Goal: Task Accomplishment & Management: Use online tool/utility

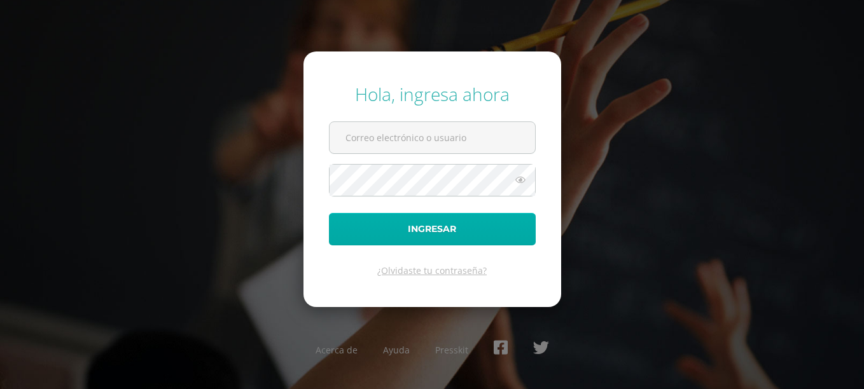
type input "rodolfo.vergara@centroeducativoelvalle.edu.gt"
click at [481, 216] on button "Ingresar" at bounding box center [432, 229] width 207 height 32
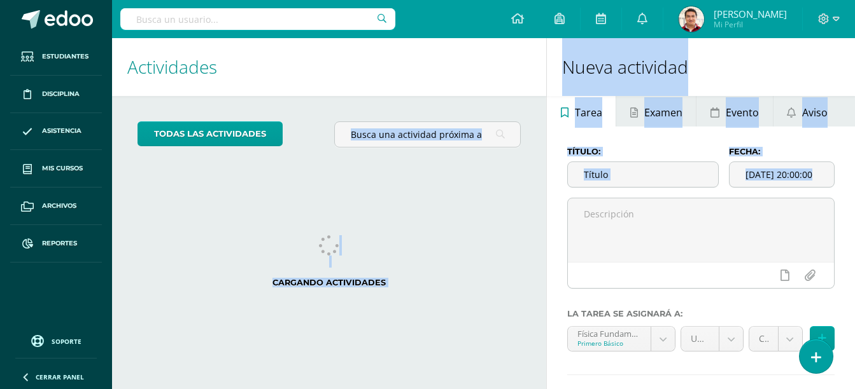
drag, startPoint x: 567, startPoint y: 270, endPoint x: 444, endPoint y: 22, distance: 277.8
click at [444, 22] on body "Hola Rodolfo, bienvenido a Edoo! Estudiantes Disciplina Asistencia Mis cursos A…" at bounding box center [427, 194] width 855 height 389
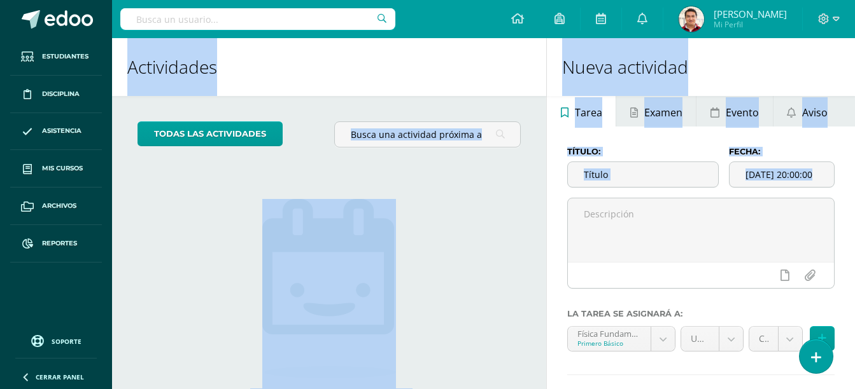
click at [165, 249] on div "todas las Actividades No tienes actividades Échale un vistazo a los demás perío…" at bounding box center [329, 292] width 434 height 393
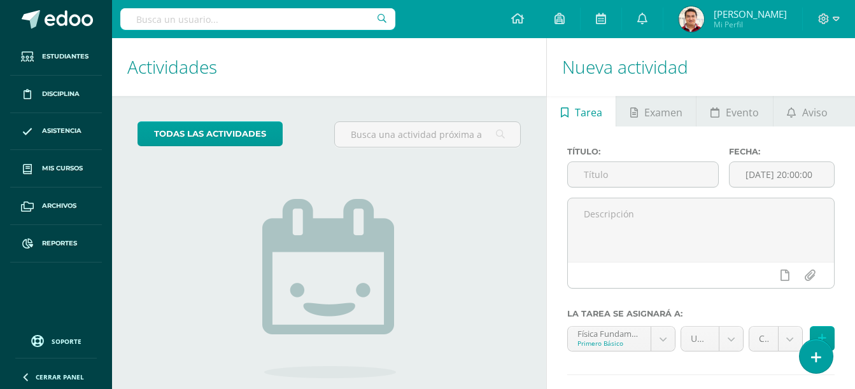
click at [65, 284] on ul "Estudiantes Disciplina Asistencia Mis cursos Archivos Reportes" at bounding box center [56, 182] width 112 height 288
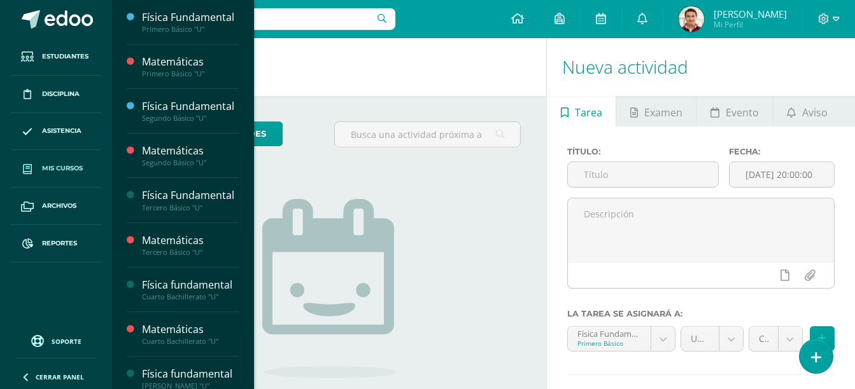
click at [71, 173] on span "Mis cursos" at bounding box center [62, 169] width 41 height 10
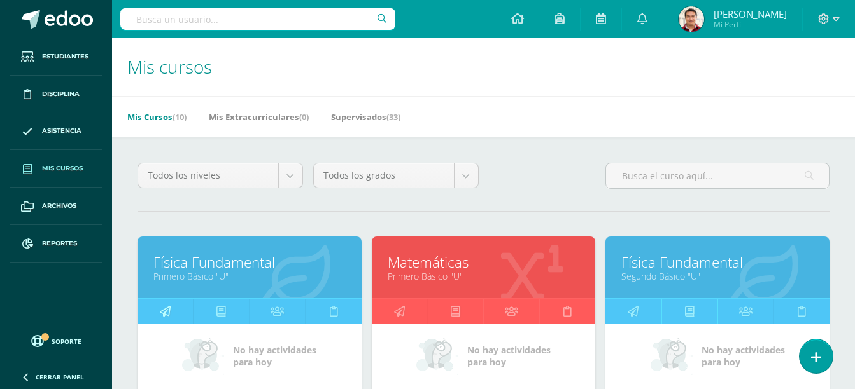
click at [172, 310] on link at bounding box center [165, 311] width 56 height 25
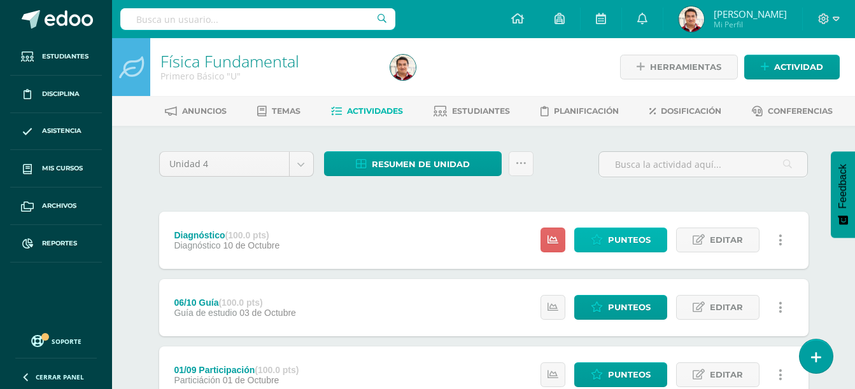
click at [629, 239] on span "Punteos" at bounding box center [629, 240] width 43 height 24
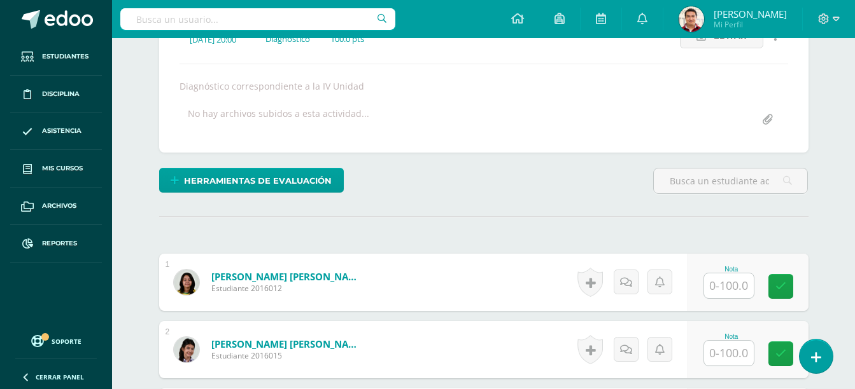
scroll to position [201, 0]
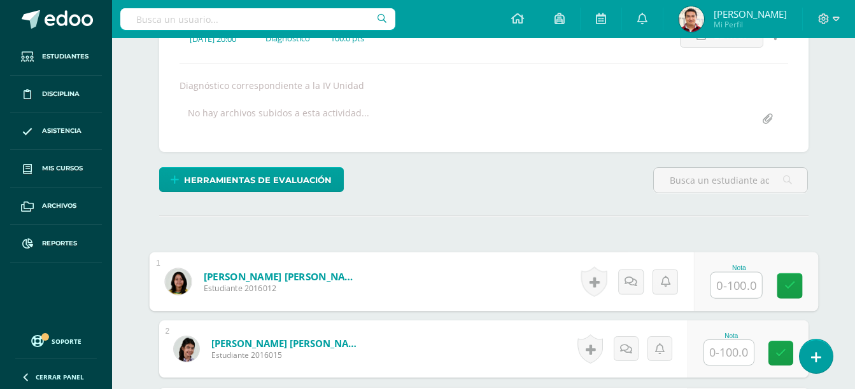
click at [710, 276] on input "text" at bounding box center [735, 285] width 51 height 25
type input "46"
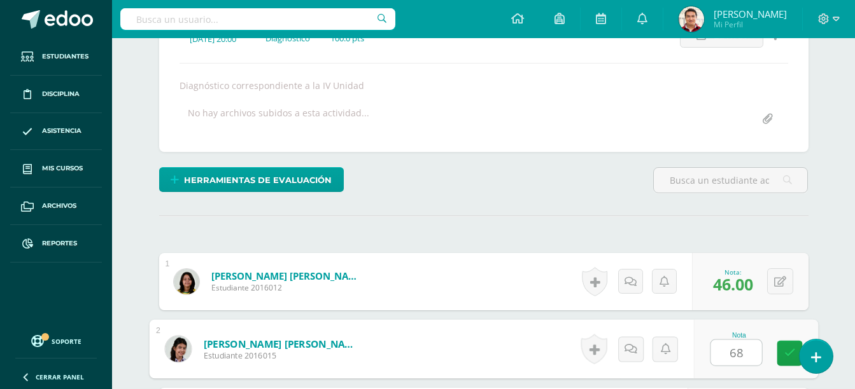
type input "68"
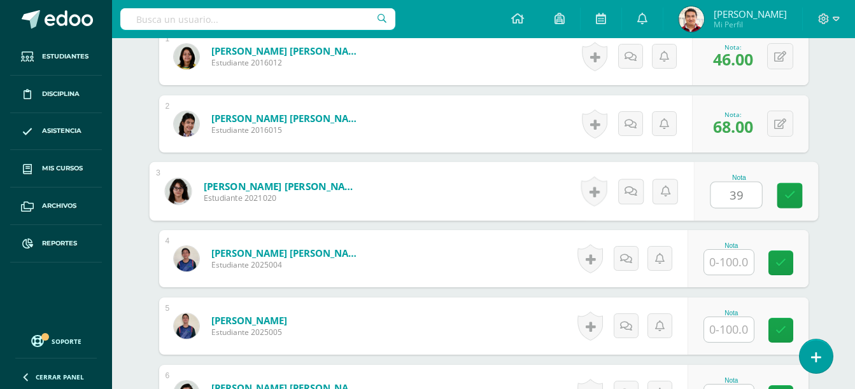
type input "39"
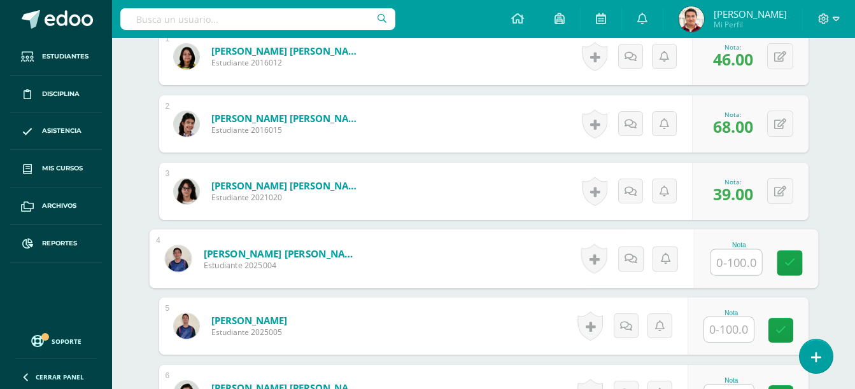
click at [736, 326] on input "text" at bounding box center [729, 330] width 50 height 25
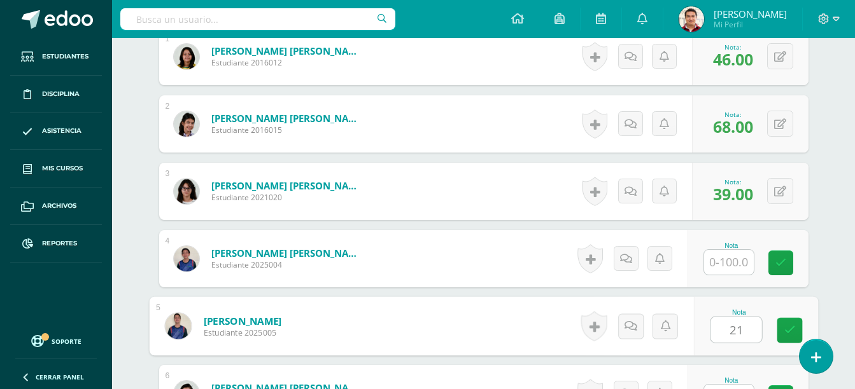
type input "21"
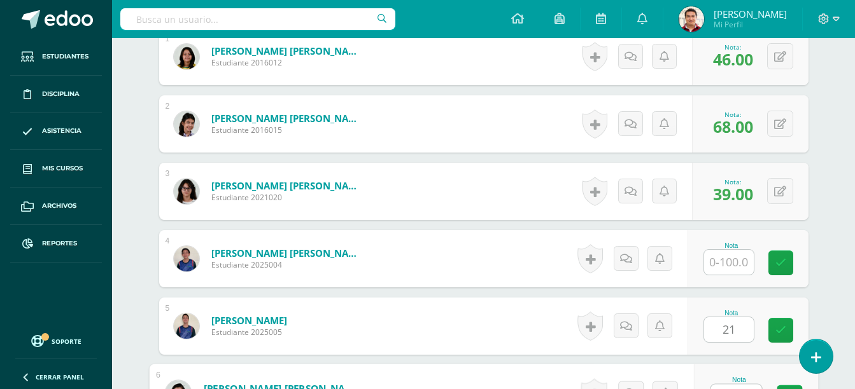
scroll to position [447, 0]
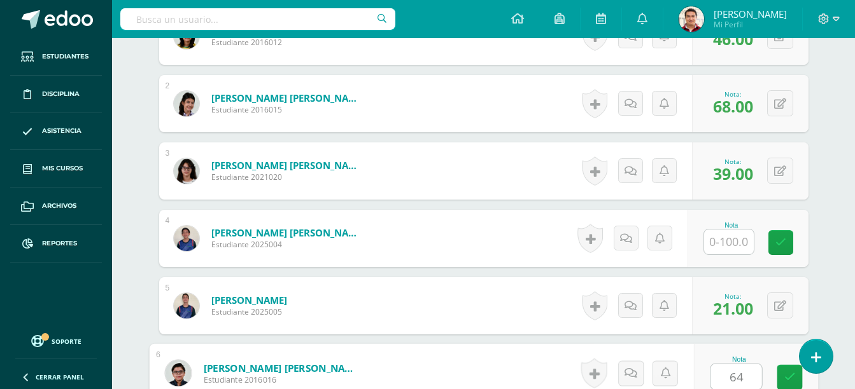
type input "64"
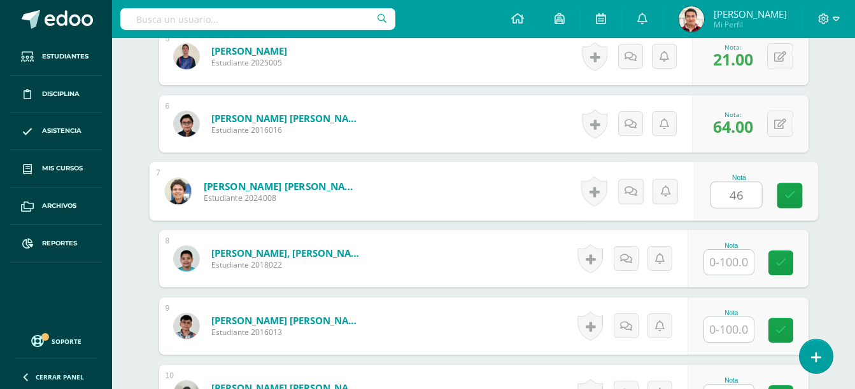
type input "46"
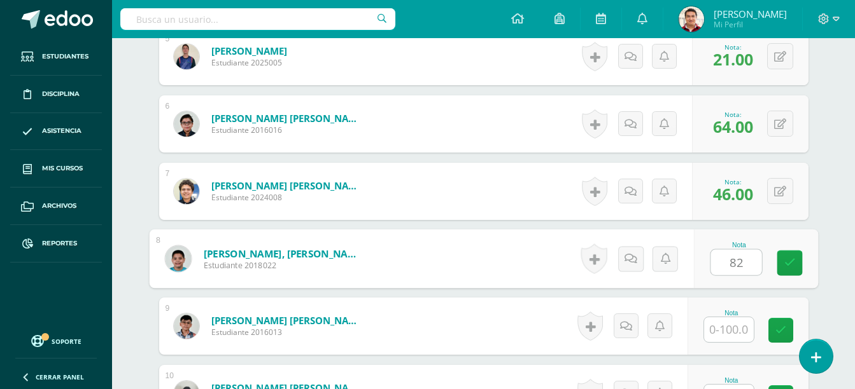
type input "82"
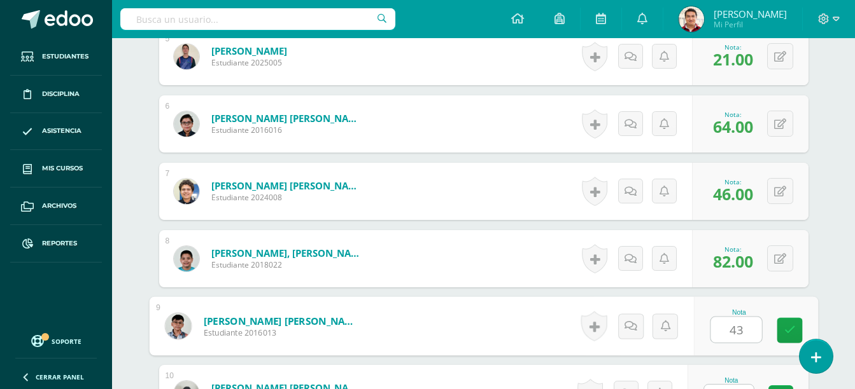
type input "43"
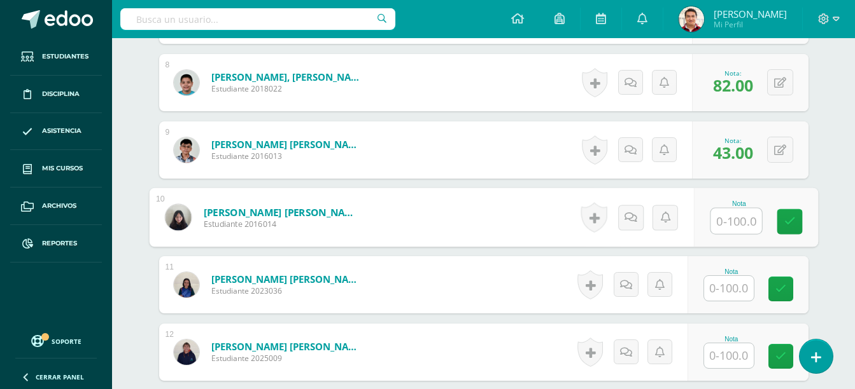
scroll to position [880, 0]
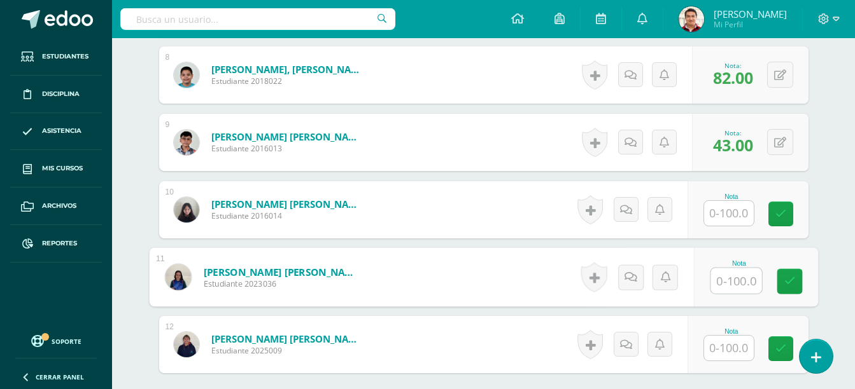
click at [727, 283] on input "text" at bounding box center [735, 281] width 51 height 25
type input "79"
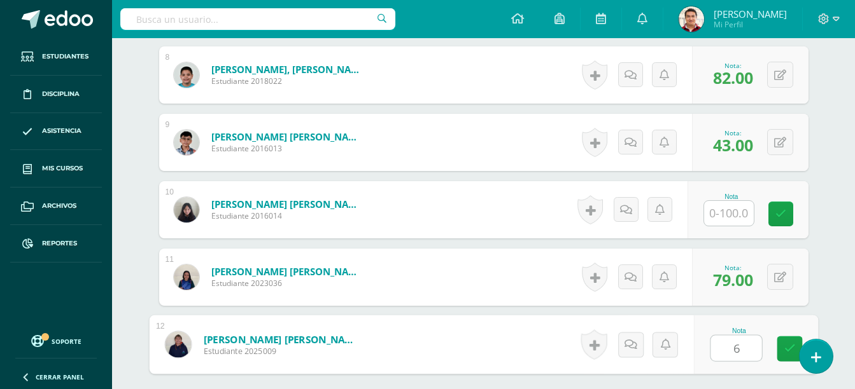
type input "61"
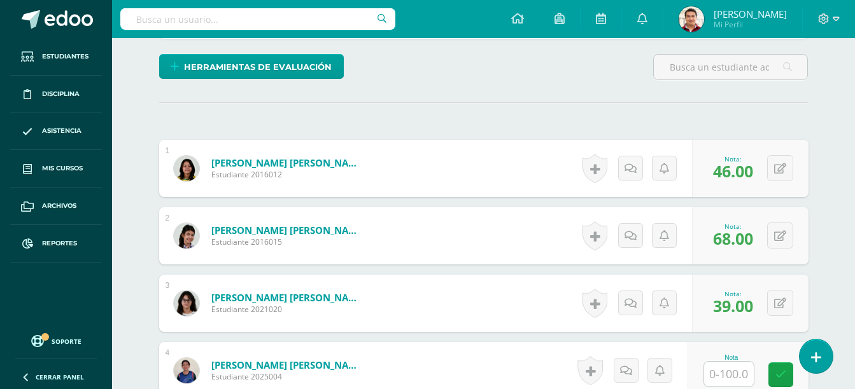
scroll to position [286, 0]
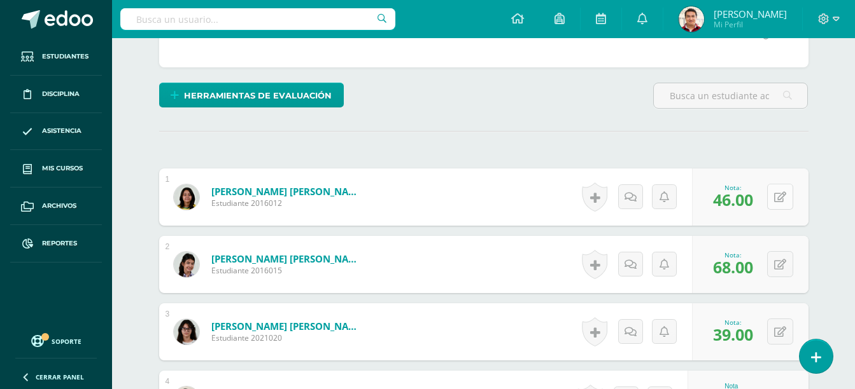
click at [774, 199] on button at bounding box center [780, 197] width 26 height 26
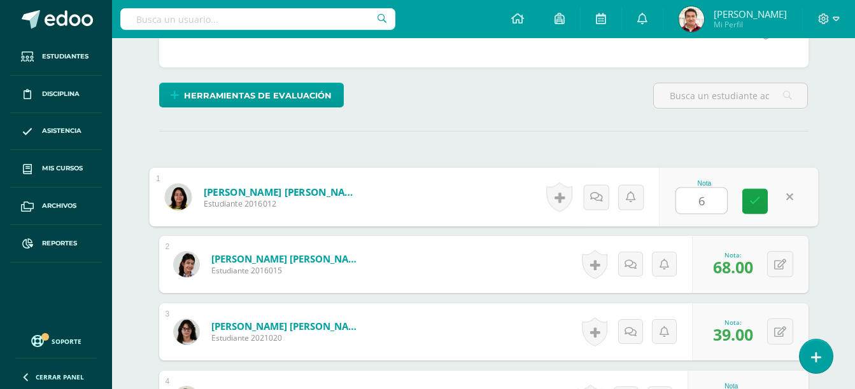
type input "61"
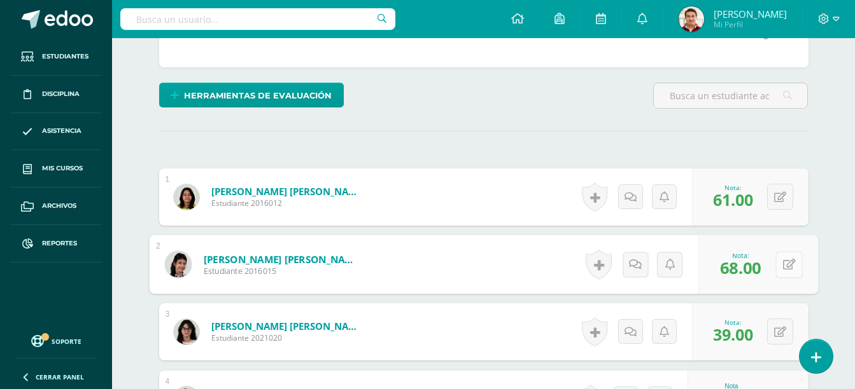
click at [780, 266] on button at bounding box center [788, 264] width 27 height 27
type input "75"
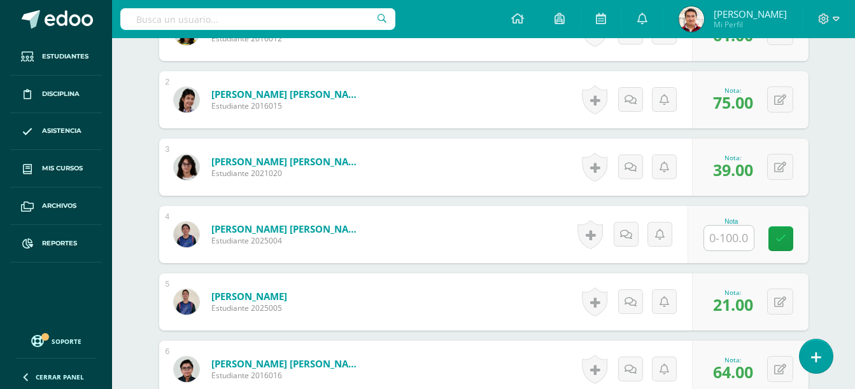
scroll to position [544, 0]
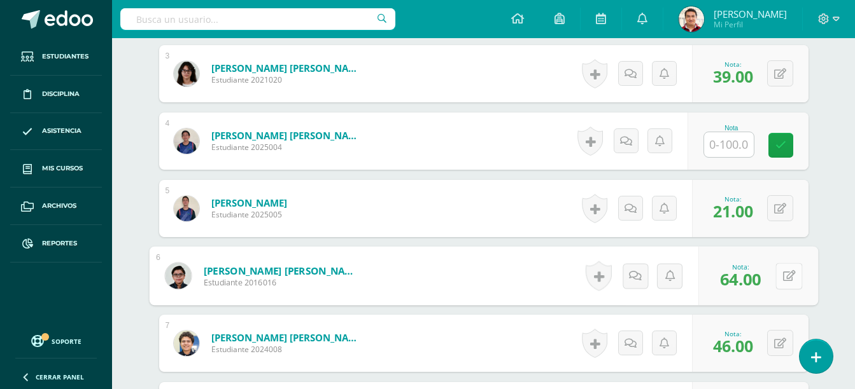
click at [780, 276] on button at bounding box center [788, 276] width 27 height 27
type input "79+"
click at [759, 280] on icon at bounding box center [754, 280] width 11 height 11
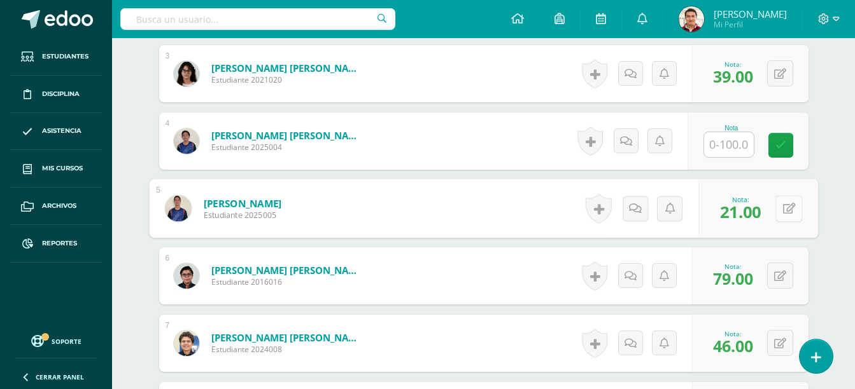
click at [782, 204] on icon at bounding box center [788, 208] width 13 height 11
type input "29"
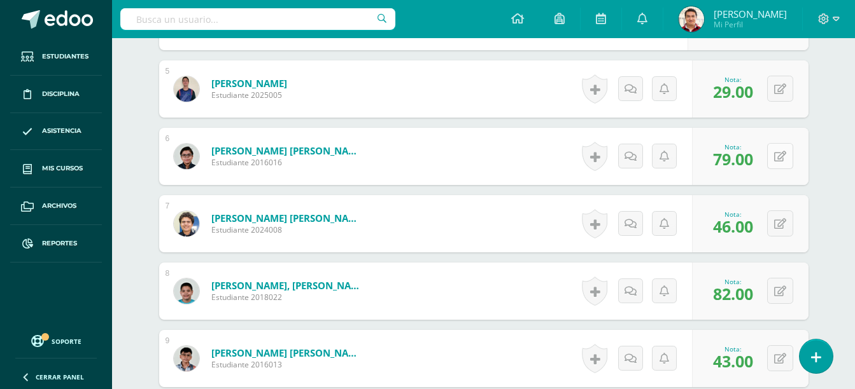
scroll to position [667, 0]
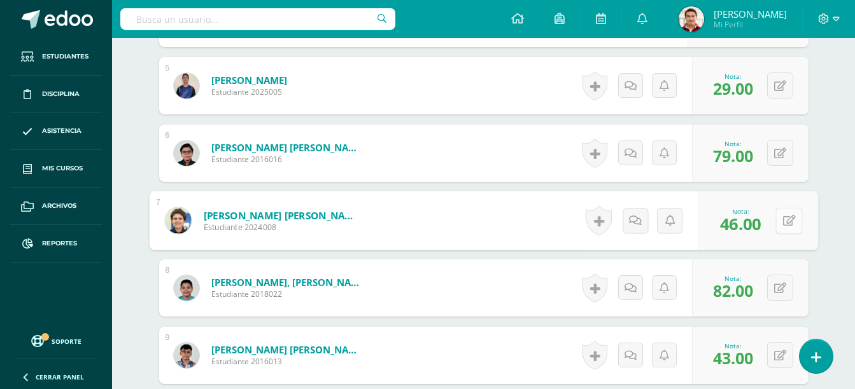
click at [788, 223] on button at bounding box center [788, 220] width 27 height 27
type input "48}"
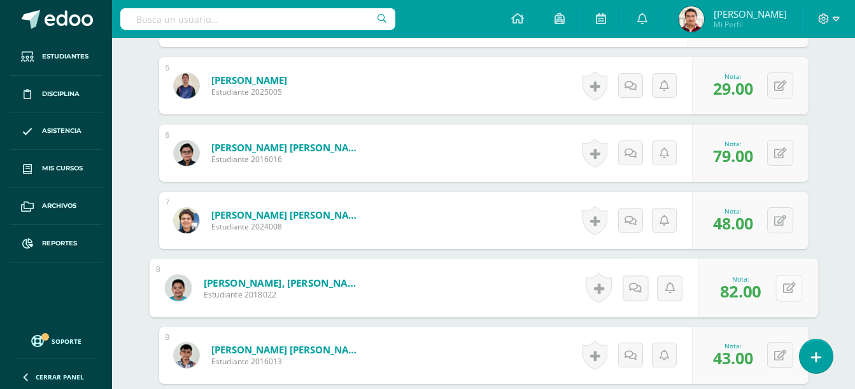
click at [787, 291] on button at bounding box center [788, 288] width 27 height 27
type input "96"
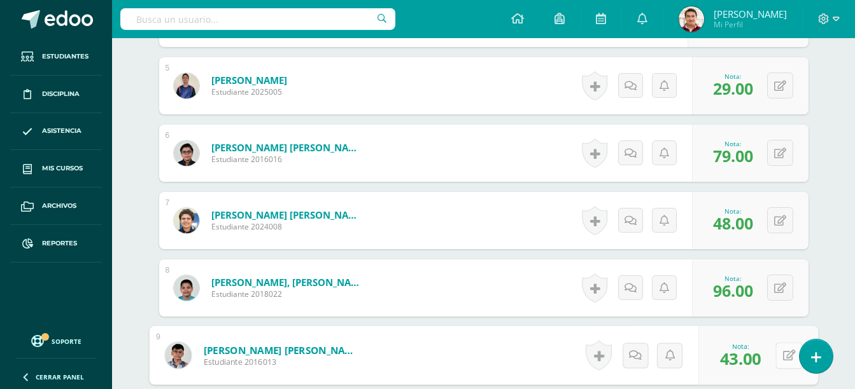
click at [769, 351] on div "0 [GEOGRAPHIC_DATA] Logros obtenidos Aún no hay logros agregados Nota: 43.00" at bounding box center [758, 355] width 120 height 59
click at [781, 351] on button at bounding box center [788, 355] width 27 height 27
type input "50"
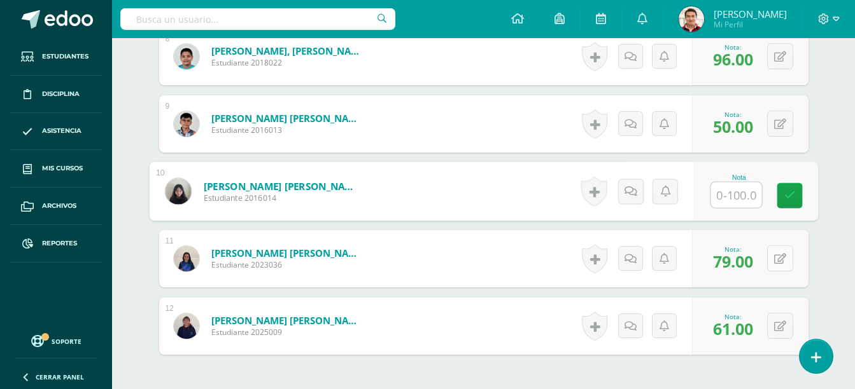
click at [784, 262] on icon at bounding box center [780, 259] width 12 height 11
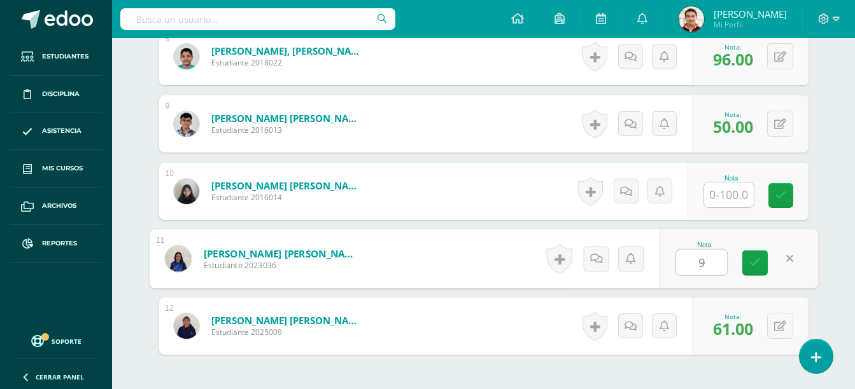
type input "93"
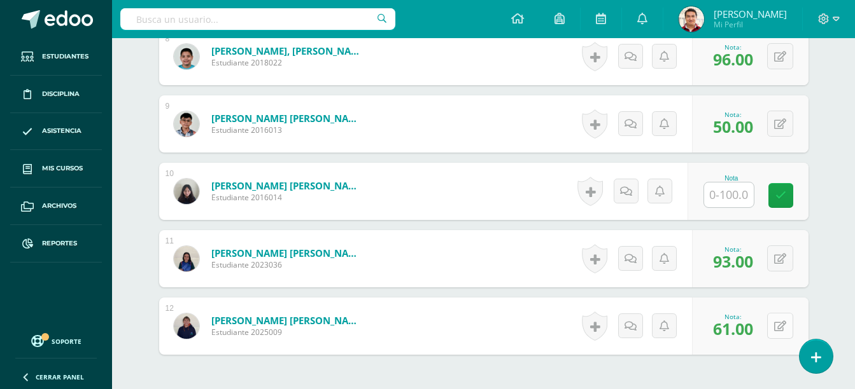
click at [774, 332] on button at bounding box center [780, 326] width 26 height 26
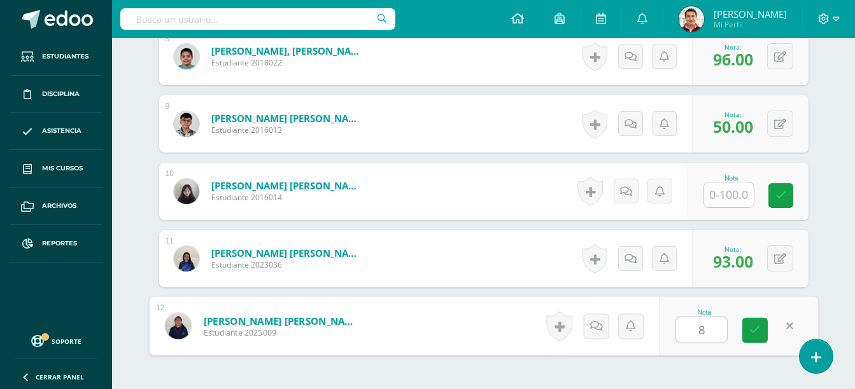
type input "82"
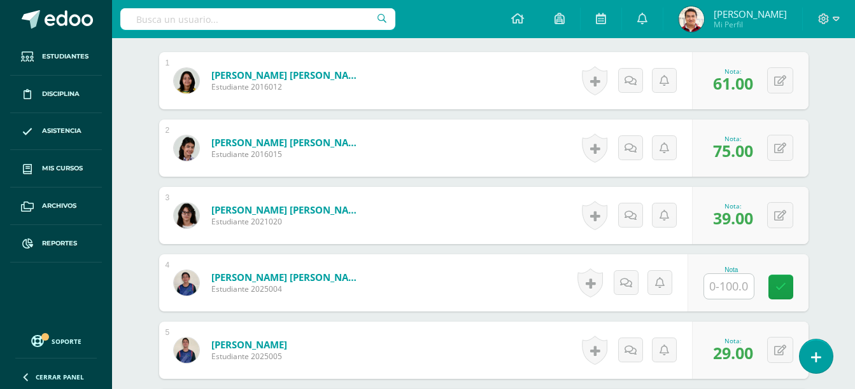
scroll to position [382, 0]
